Goal: Check status: Check status

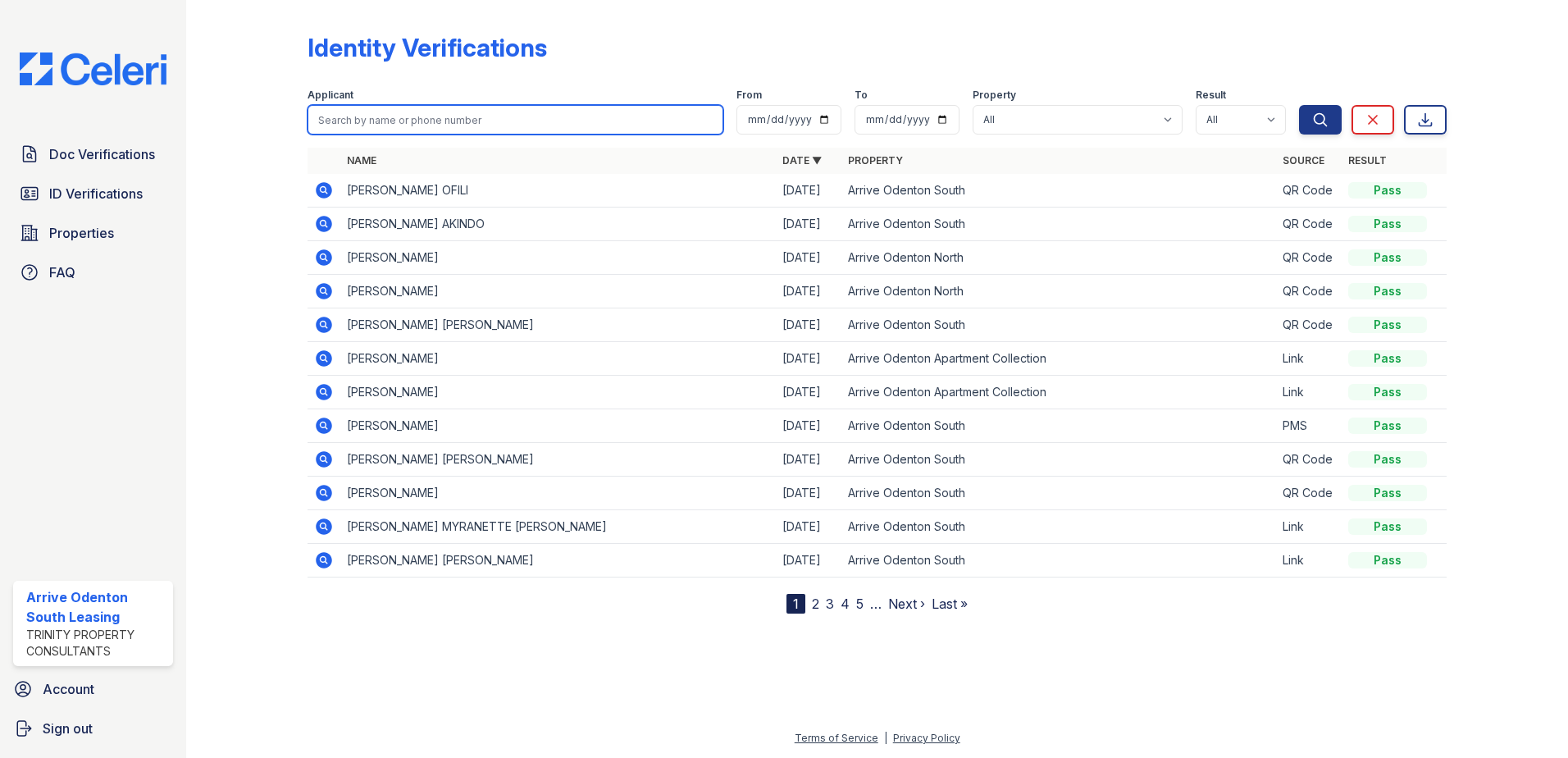
click at [363, 116] on input "search" at bounding box center [515, 119] width 416 height 29
type input "[PERSON_NAME]"
click at [1299, 105] on button "Search" at bounding box center [1320, 119] width 42 height 29
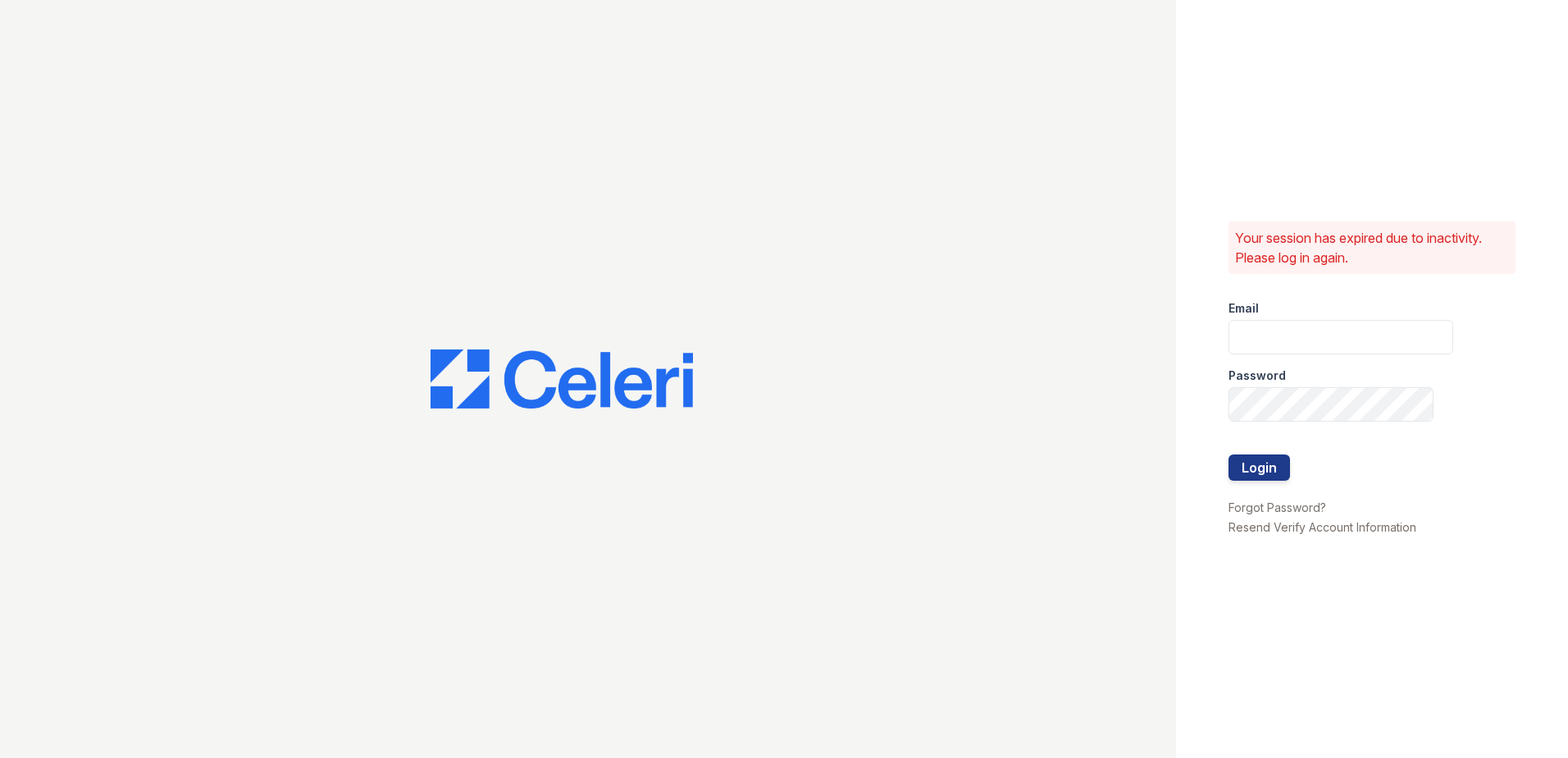
type input "[EMAIL_ADDRESS][DOMAIN_NAME]"
click at [1256, 474] on button "Login" at bounding box center [1259, 467] width 61 height 26
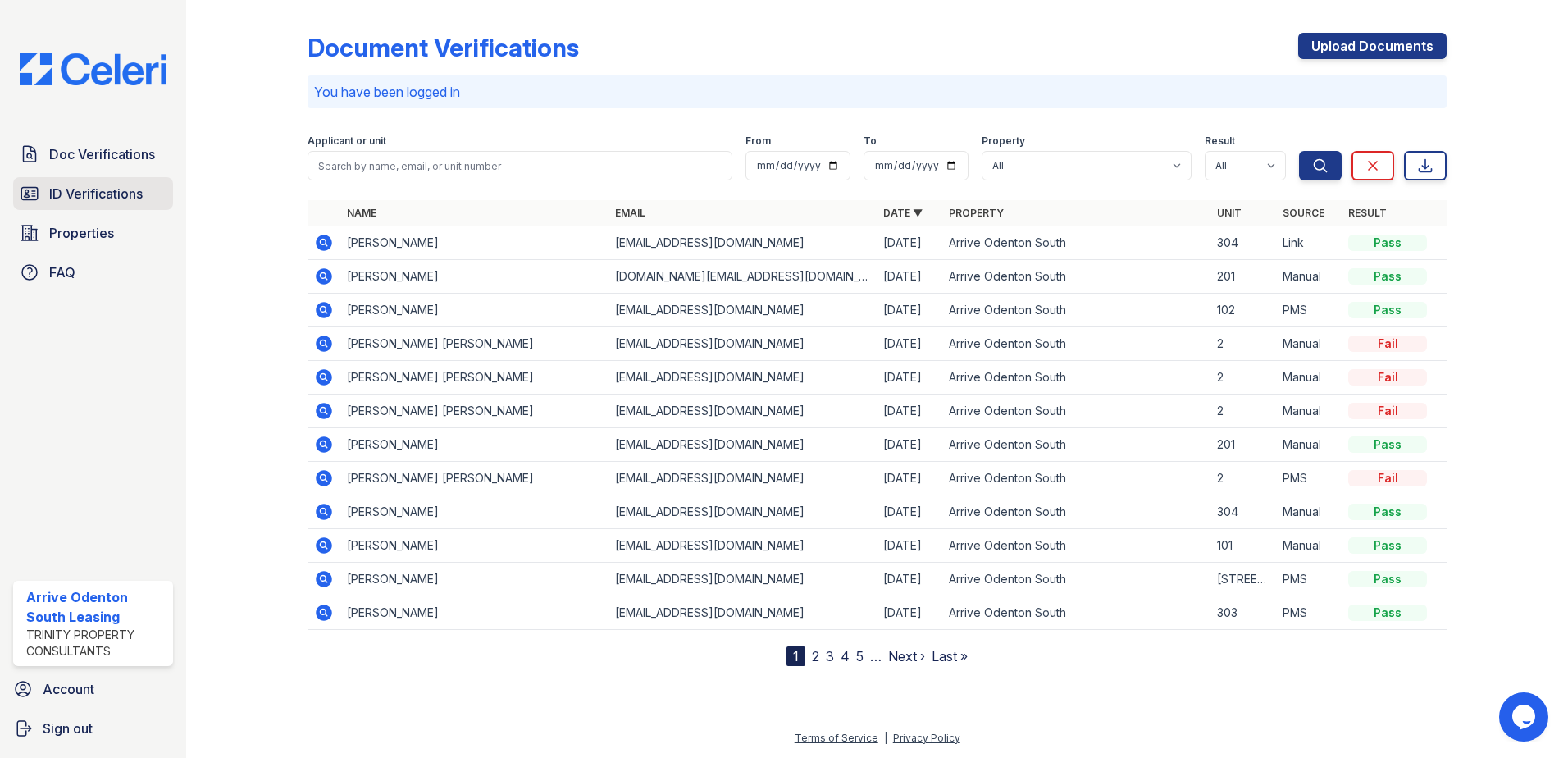
click at [124, 194] on span "ID Verifications" at bounding box center [96, 193] width 93 height 20
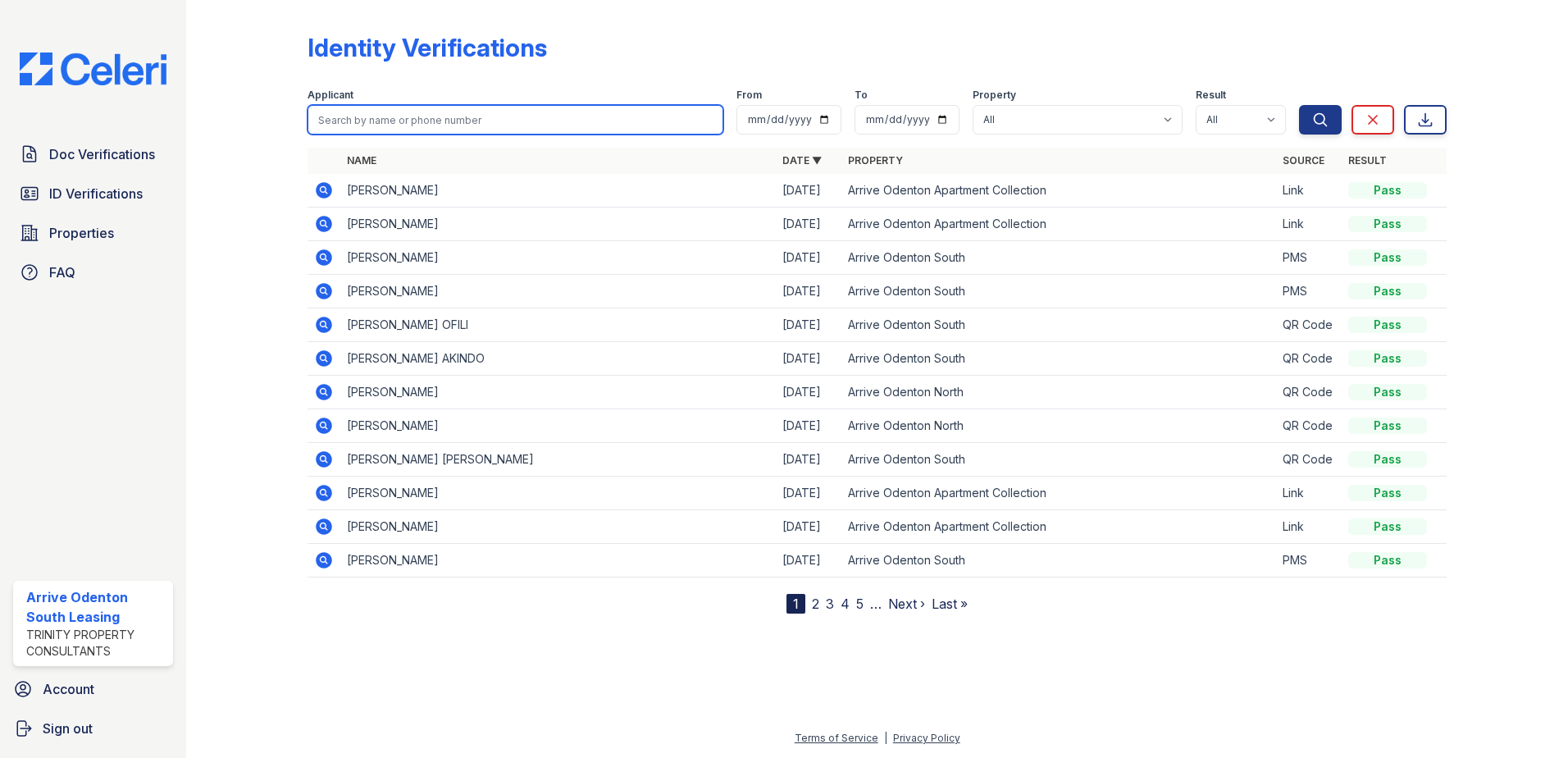
click at [357, 119] on input "search" at bounding box center [515, 119] width 416 height 29
type input "epps"
click at [1299, 105] on button "Search" at bounding box center [1320, 119] width 42 height 29
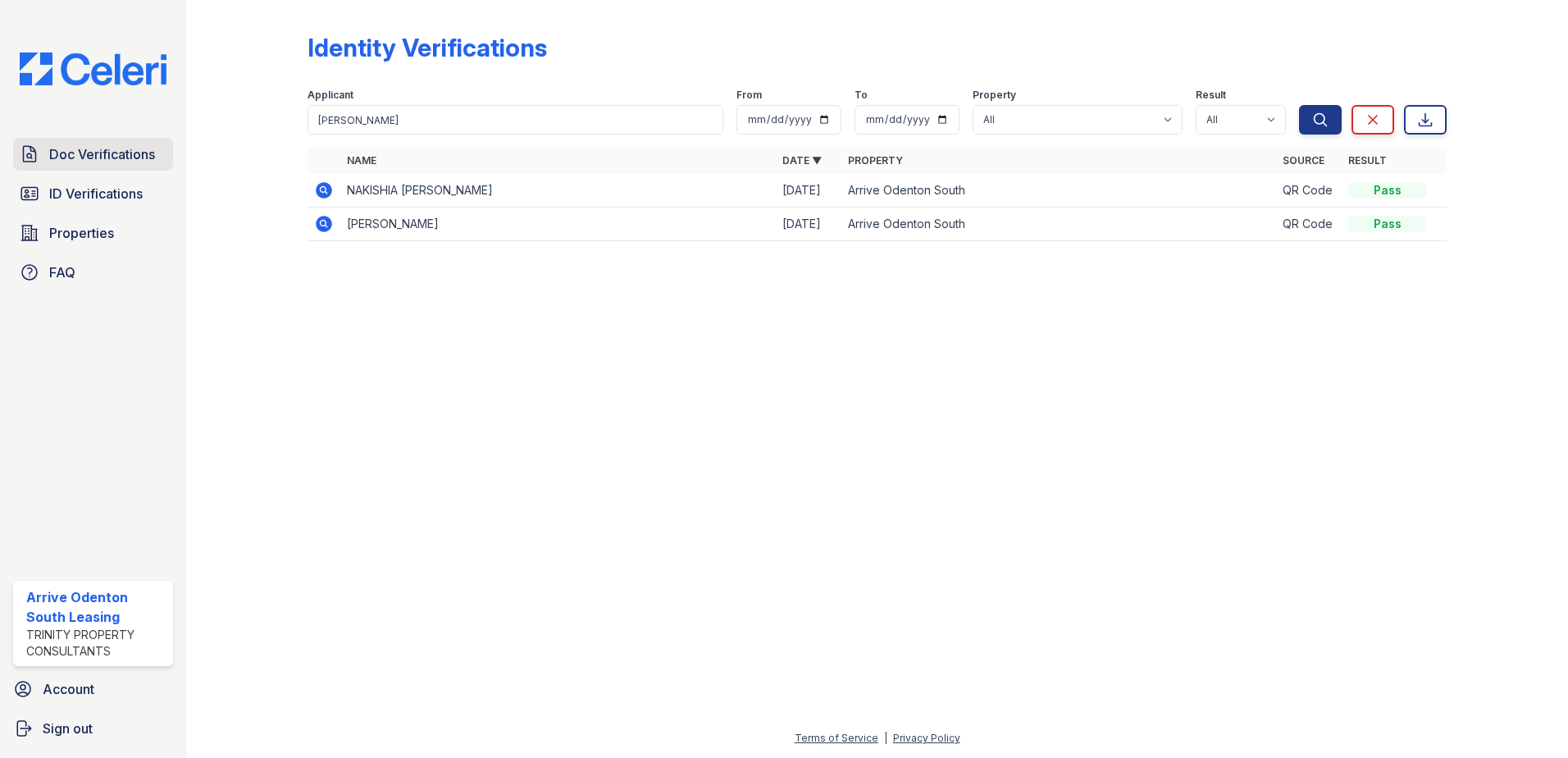
click at [128, 151] on span "Doc Verifications" at bounding box center [102, 154] width 106 height 20
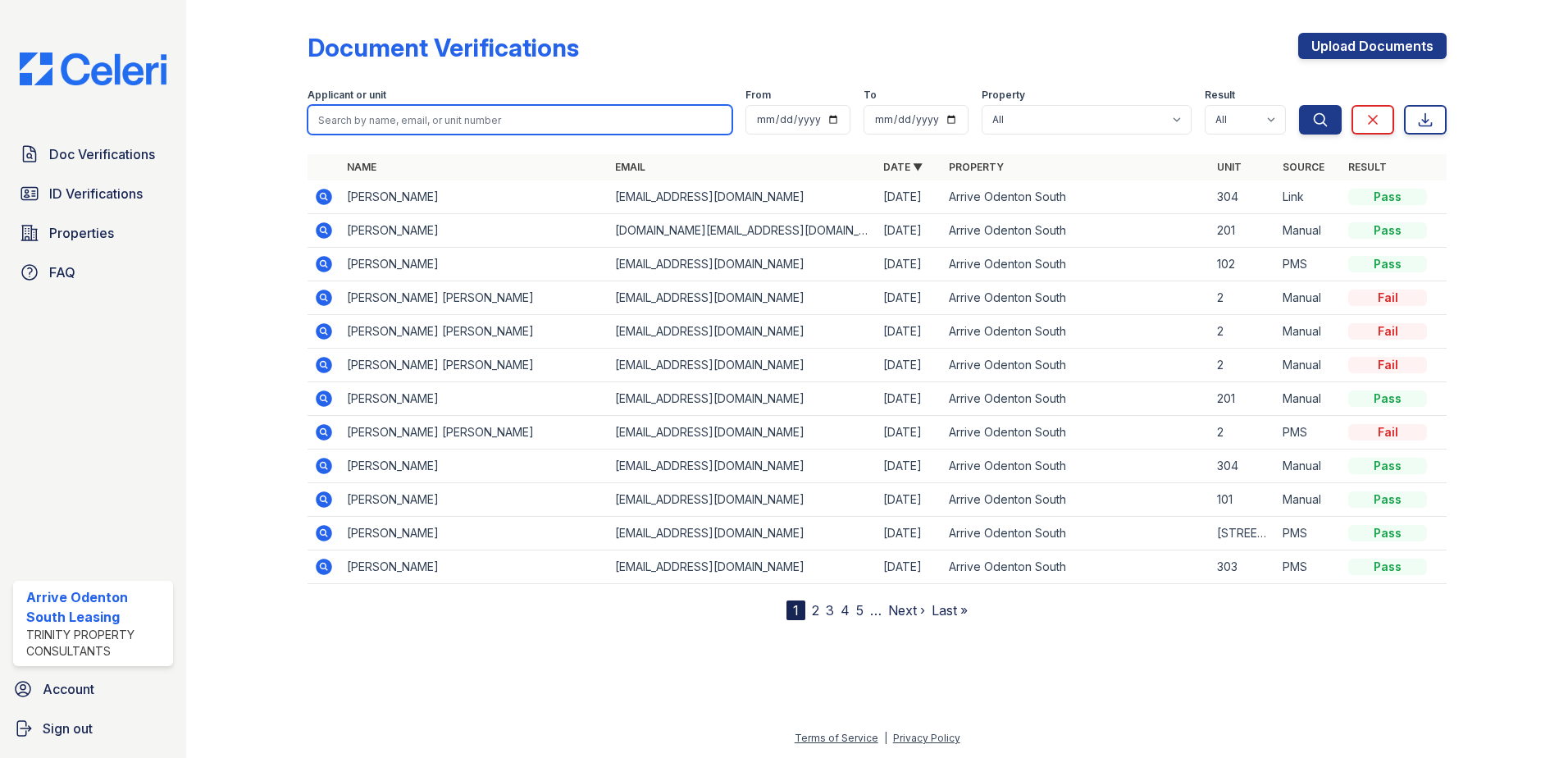
click at [356, 119] on input "search" at bounding box center [519, 119] width 425 height 29
type input "epps"
click at [1299, 105] on button "Search" at bounding box center [1320, 119] width 42 height 29
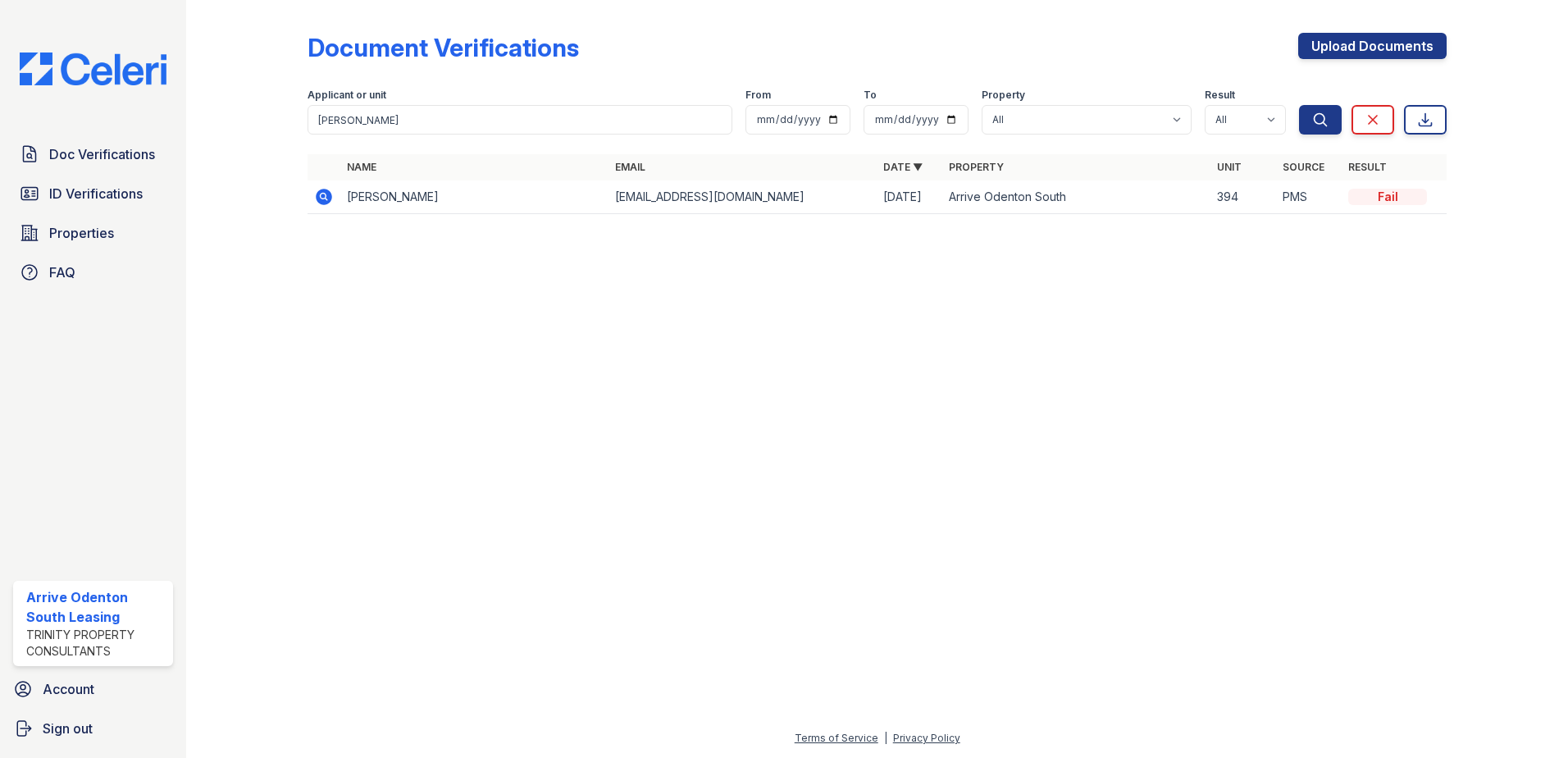
click at [325, 197] on icon at bounding box center [324, 196] width 20 height 20
